Goal: Navigation & Orientation: Find specific page/section

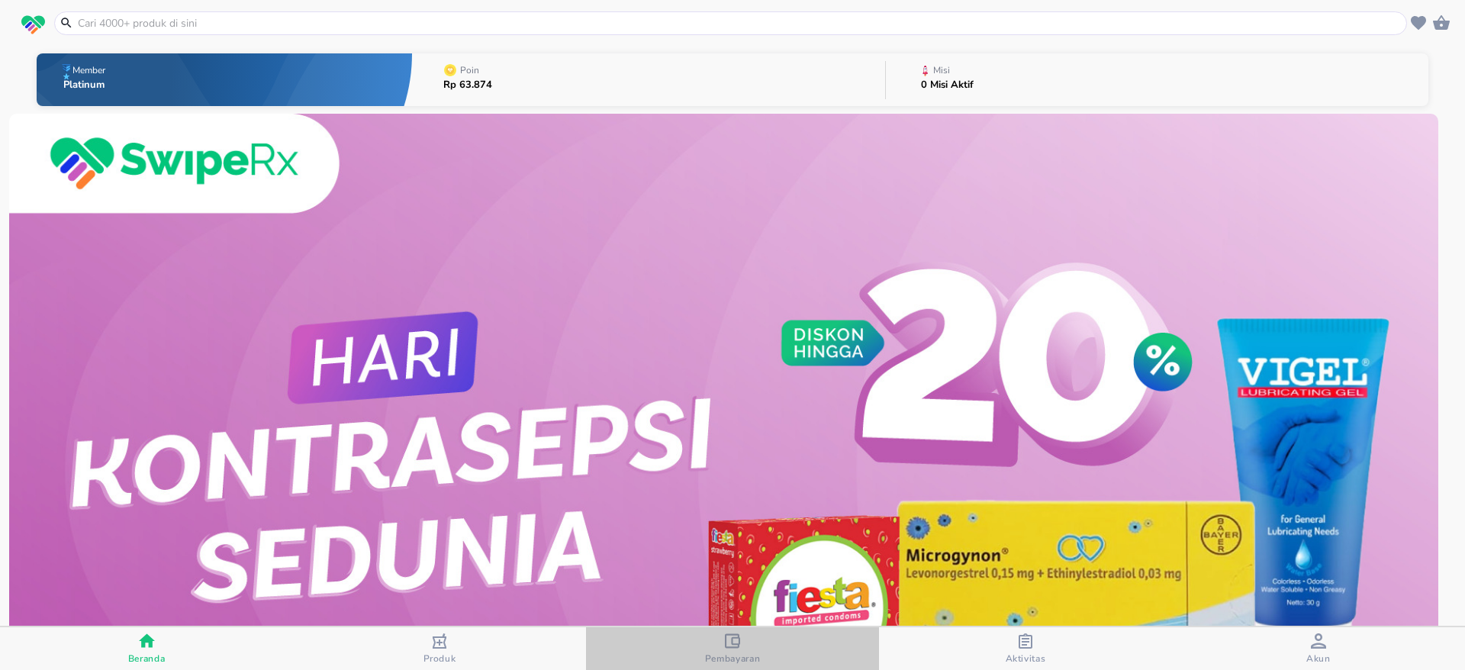
click at [752, 639] on div "Pembayaran" at bounding box center [733, 648] width 56 height 31
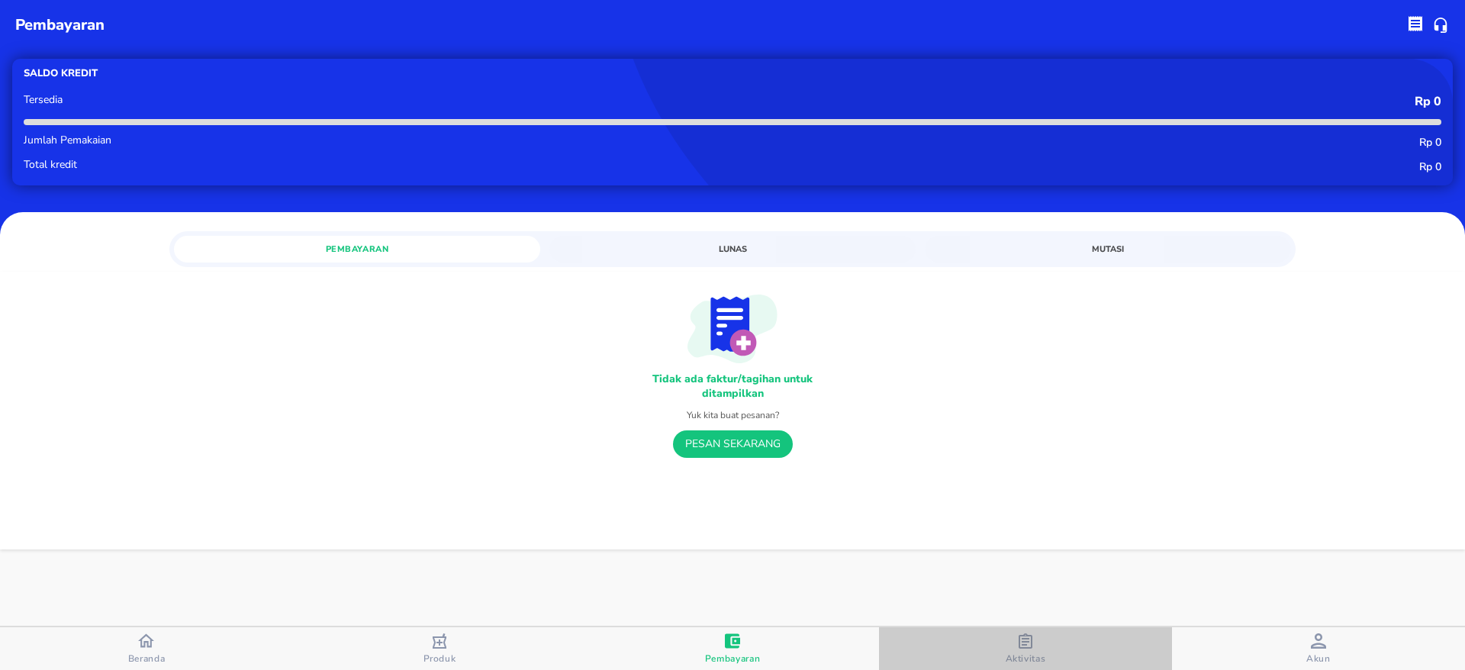
click at [992, 635] on span "Aktivitas" at bounding box center [1026, 648] width 284 height 31
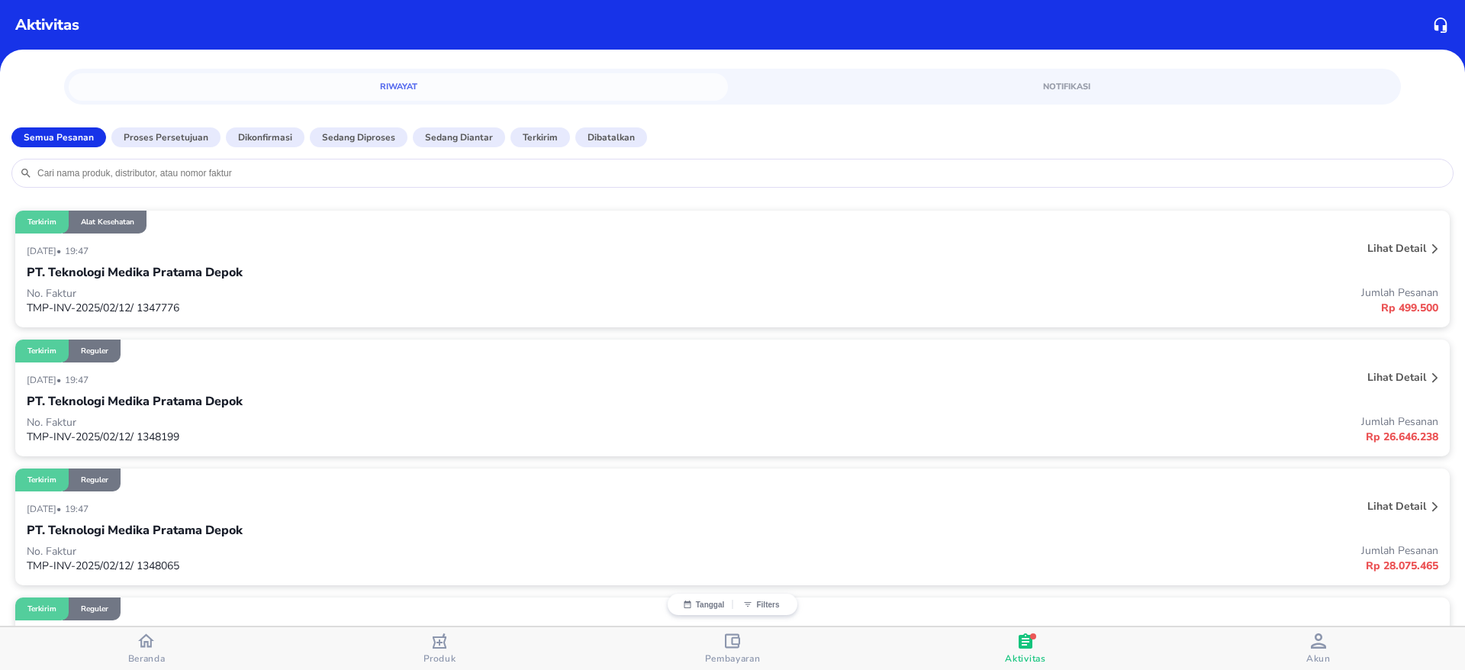
click at [1311, 639] on icon "button" at bounding box center [1318, 640] width 15 height 15
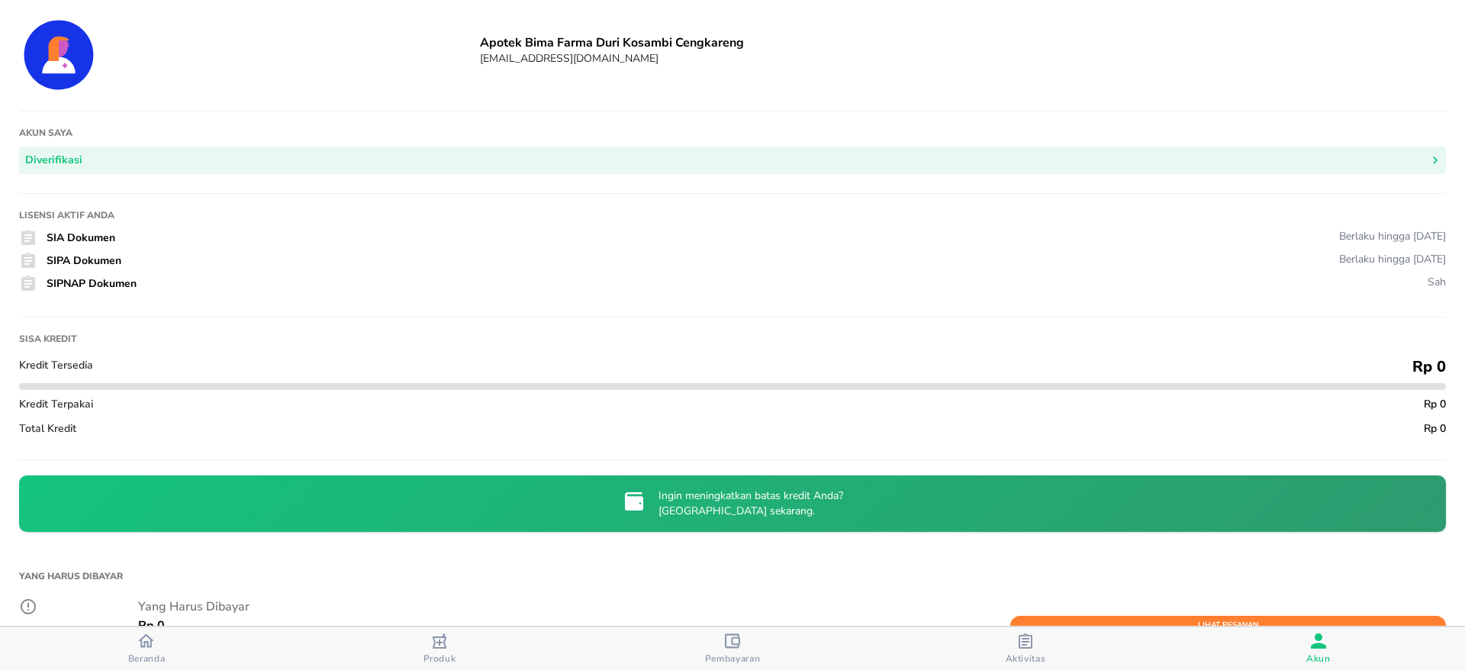
click at [184, 656] on span "Beranda" at bounding box center [147, 649] width 284 height 32
click at [183, 656] on span "Beranda" at bounding box center [147, 649] width 284 height 32
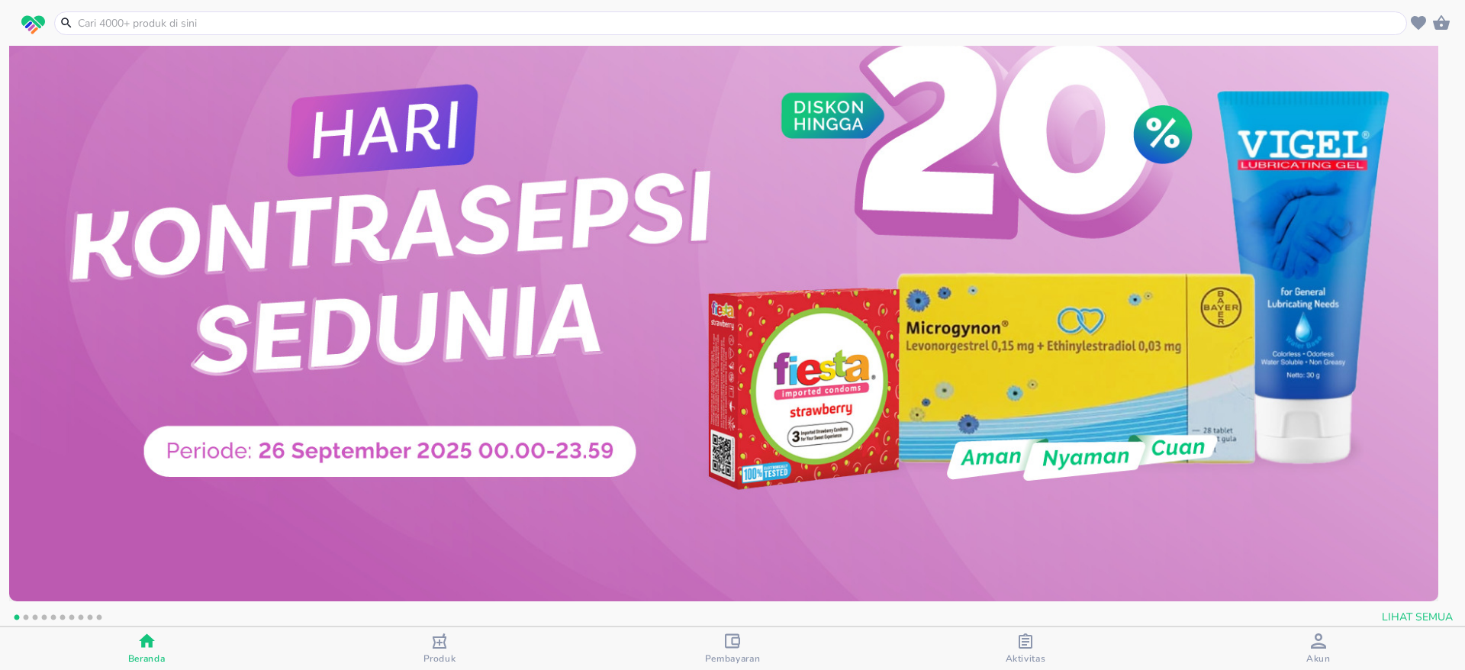
scroll to position [114, 0]
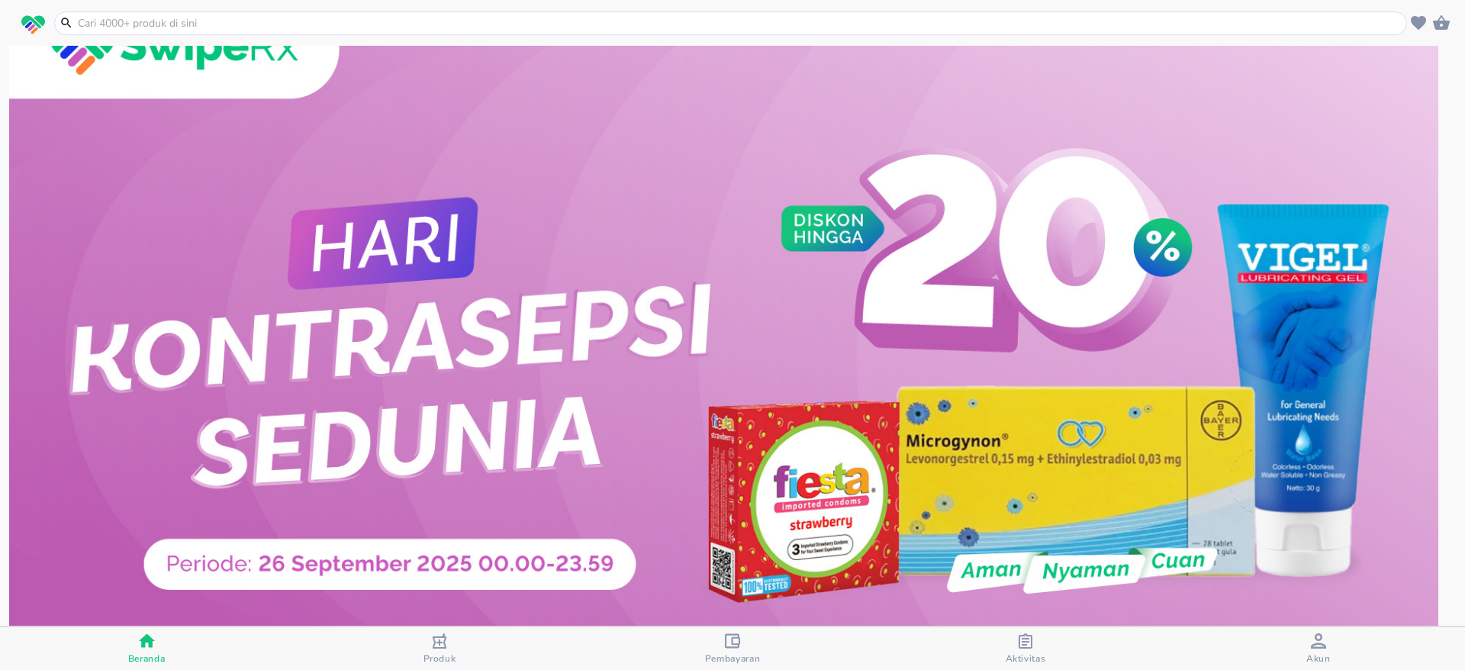
click at [1011, 651] on div "Aktivitas" at bounding box center [1026, 648] width 40 height 31
